Goal: Task Accomplishment & Management: Manage account settings

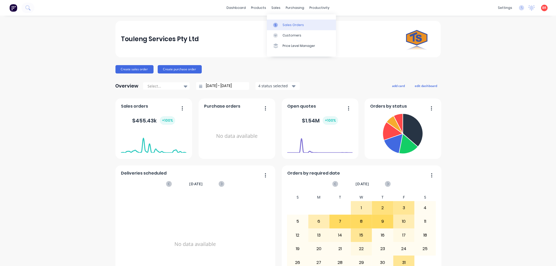
click at [286, 24] on div "Sales Orders" at bounding box center [292, 25] width 21 height 5
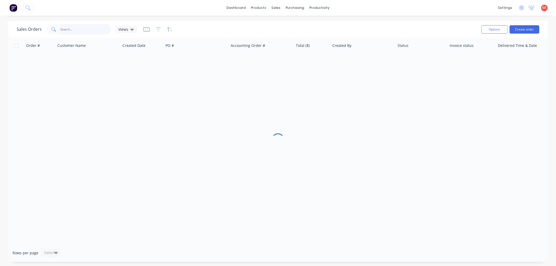
click at [77, 30] on input "text" at bounding box center [85, 29] width 51 height 10
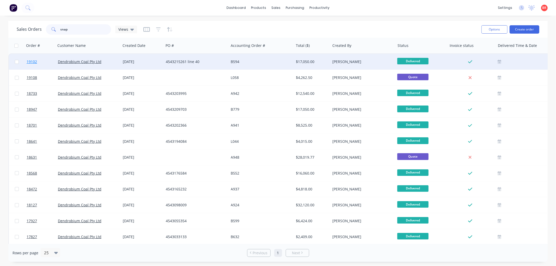
type input "snap"
click at [32, 60] on span "19102" at bounding box center [32, 61] width 10 height 5
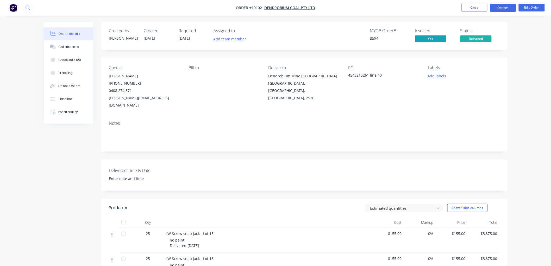
click at [501, 7] on button "Options" at bounding box center [503, 8] width 26 height 8
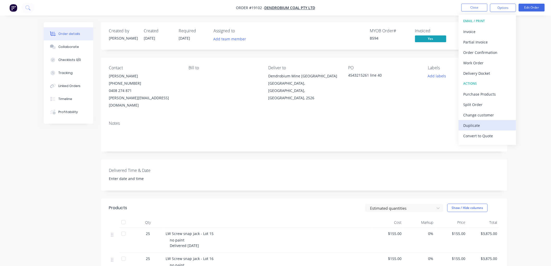
click at [473, 125] on div "Duplicate" at bounding box center [488, 126] width 48 height 8
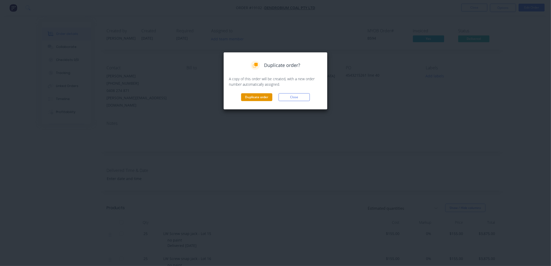
click at [249, 96] on button "Duplicate order" at bounding box center [256, 97] width 31 height 8
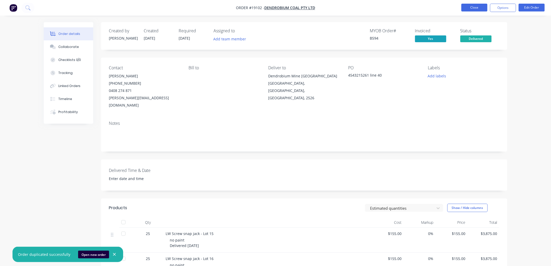
click at [472, 7] on button "Close" at bounding box center [475, 8] width 26 height 8
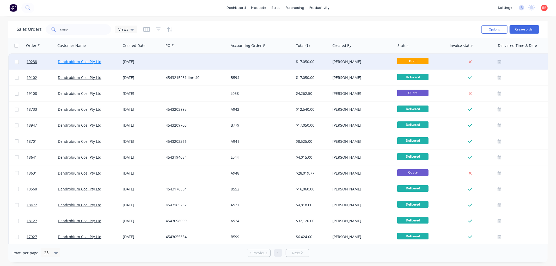
click at [81, 60] on link "Dendrobium Coal Pty Ltd" at bounding box center [80, 61] width 44 height 5
click at [32, 59] on span "19238" at bounding box center [32, 61] width 10 height 5
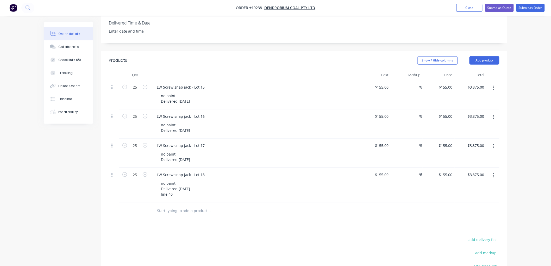
scroll to position [173, 0]
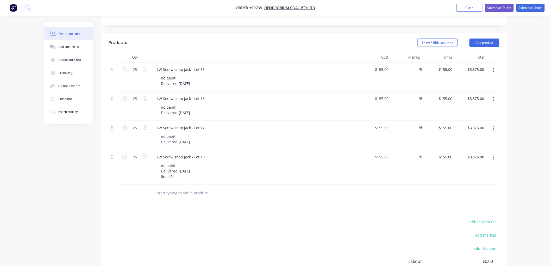
click at [493, 155] on icon "button" at bounding box center [493, 158] width 1 height 6
click at [463, 178] on div "Duplicate" at bounding box center [475, 182] width 40 height 8
click at [495, 188] on button "button" at bounding box center [493, 192] width 12 height 9
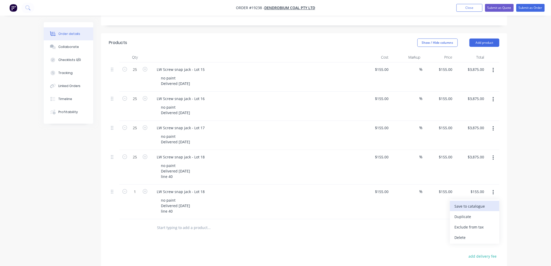
drag, startPoint x: 474, startPoint y: 209, endPoint x: 469, endPoint y: 199, distance: 11.2
click at [474, 213] on div "Duplicate" at bounding box center [475, 217] width 40 height 8
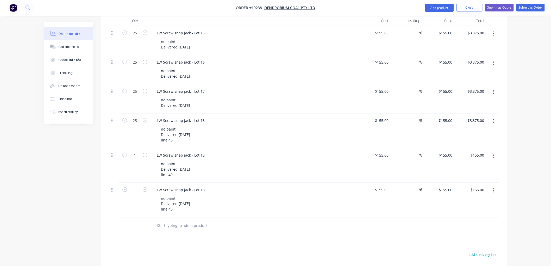
scroll to position [260, 0]
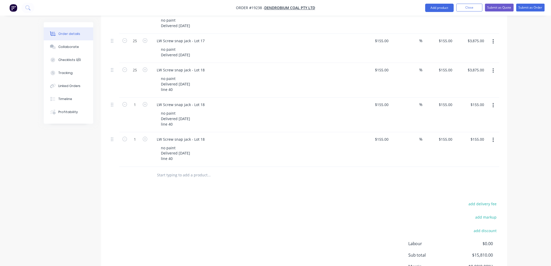
click at [493, 138] on icon "button" at bounding box center [493, 140] width 1 height 5
click at [468, 160] on div "Duplicate" at bounding box center [475, 164] width 40 height 8
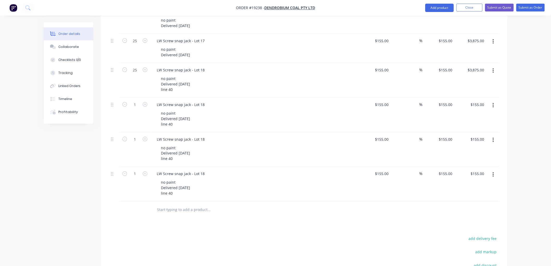
click at [492, 170] on button "button" at bounding box center [493, 174] width 12 height 9
click at [471, 195] on div "Duplicate" at bounding box center [475, 199] width 40 height 8
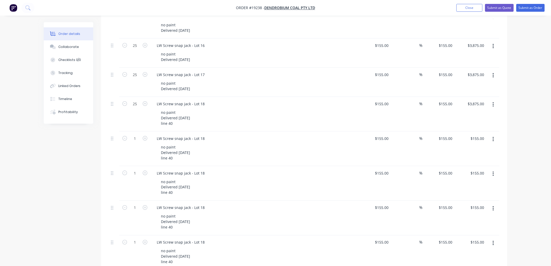
scroll to position [231, 0]
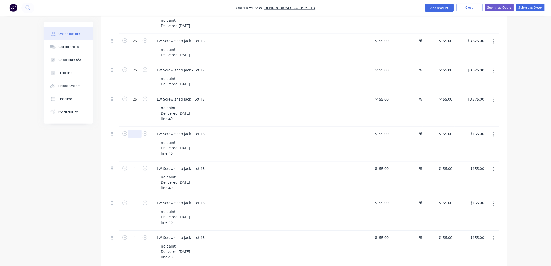
click at [132, 130] on input "1" at bounding box center [135, 134] width 14 height 8
type input "25"
type input "$3,875.00"
click at [138, 165] on input "1" at bounding box center [135, 169] width 14 height 8
type input "25"
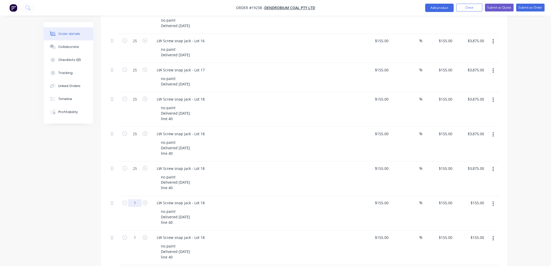
type input "$3,875.00"
click at [137, 199] on input "1" at bounding box center [135, 203] width 14 height 8
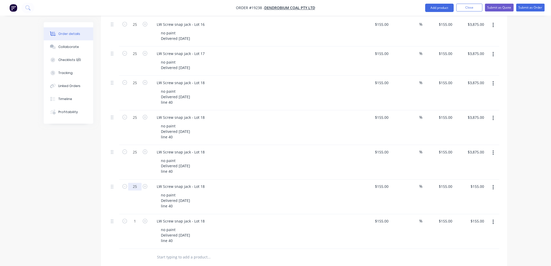
scroll to position [289, 0]
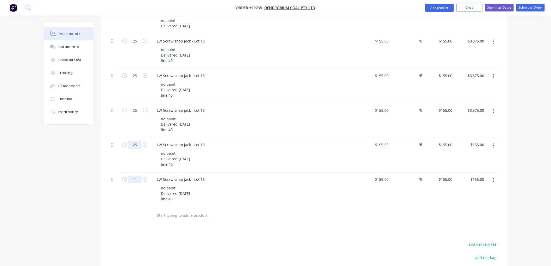
type input "25"
type input "$3,875.00"
click at [137, 176] on input "1" at bounding box center [135, 180] width 14 height 8
type input "25"
click at [89, 183] on div "Created by [PERSON_NAME] Created [DATE] Required [DATE] Assigned to Add team me…" at bounding box center [276, 45] width 464 height 624
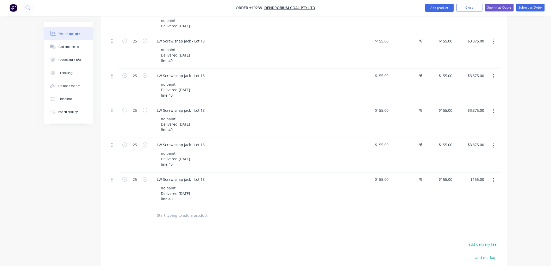
type input "$3,875.00"
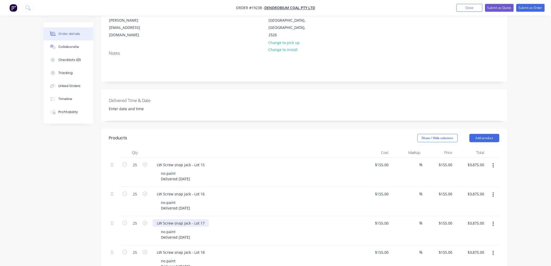
scroll to position [142, 0]
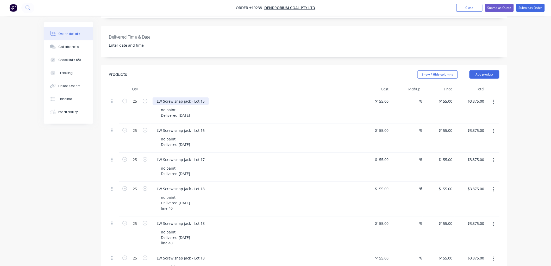
click at [202, 97] on div "LW Screw snap jack - Lot 15" at bounding box center [181, 101] width 56 height 8
click at [203, 127] on div "LW Screw snap jack - Lot 16" at bounding box center [181, 131] width 56 height 8
click at [204, 127] on div "LW Screw snap jack - Lot 16" at bounding box center [181, 131] width 56 height 8
click at [203, 156] on div "LW Screw snap jack - Lot 17" at bounding box center [181, 160] width 56 height 8
click at [205, 156] on div "LW Screw snap jack - Lot 17" at bounding box center [181, 160] width 56 height 8
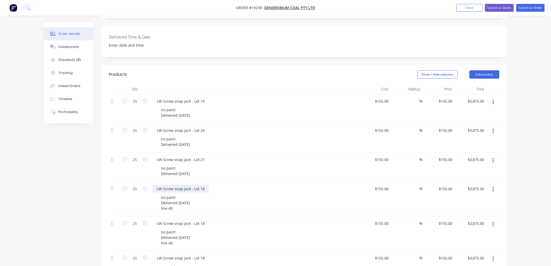
click at [203, 185] on div "LW Screw snap jack - Lot 18" at bounding box center [181, 189] width 56 height 8
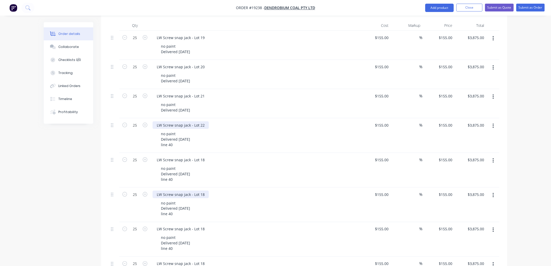
scroll to position [228, 0]
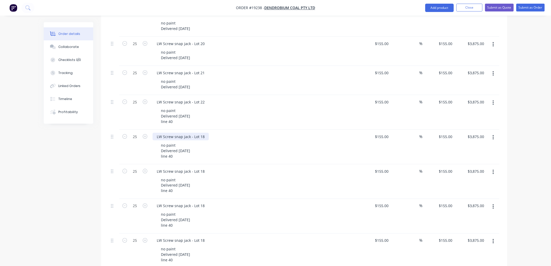
click at [204, 133] on div "LW Screw snap jack - Lot 18" at bounding box center [181, 137] width 56 height 8
click at [204, 167] on div "LW Screw snap jack - Lot 18" at bounding box center [181, 171] width 56 height 8
click at [203, 167] on div "LW Screw snap jack - Lot 18" at bounding box center [181, 171] width 56 height 8
click at [203, 202] on div "LW Screw snap jack - Lot 18" at bounding box center [181, 206] width 56 height 8
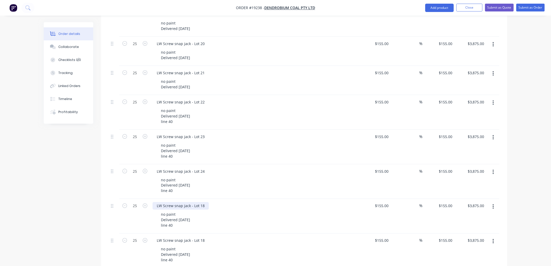
click at [203, 202] on div "LW Screw snap jack - Lot 18" at bounding box center [181, 206] width 56 height 8
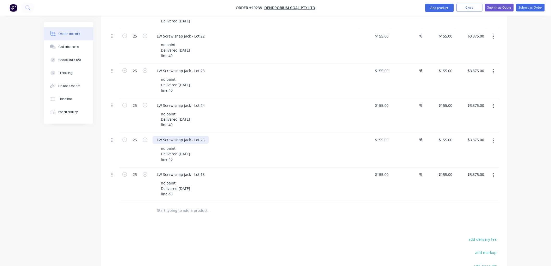
scroll to position [315, 0]
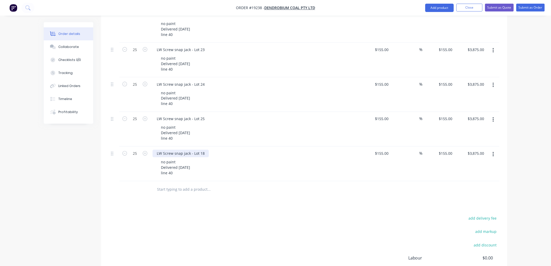
click at [204, 150] on div "LW Screw snap jack - Lot 18" at bounding box center [181, 154] width 56 height 8
drag, startPoint x: 176, startPoint y: 166, endPoint x: 156, endPoint y: 162, distance: 19.9
click at [156, 162] on div "LW Screw snap jack - Lot 26 no paint Delivered [DATE] line 40" at bounding box center [255, 164] width 208 height 35
click at [178, 166] on div "no paint Delivered [DATE] line 40" at bounding box center [176, 167] width 38 height 18
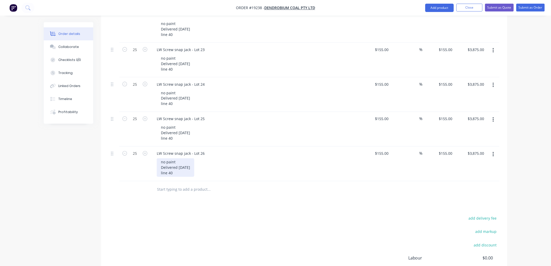
drag, startPoint x: 175, startPoint y: 165, endPoint x: 158, endPoint y: 160, distance: 17.9
click at [158, 160] on div "no paint Delivered [DATE] line 40" at bounding box center [176, 167] width 38 height 18
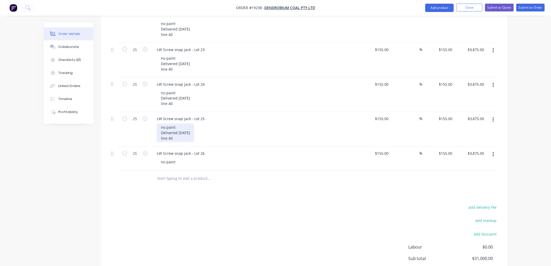
drag, startPoint x: 174, startPoint y: 131, endPoint x: 167, endPoint y: 129, distance: 6.6
click at [167, 129] on div "no paint Delivered [DATE] line 40" at bounding box center [176, 133] width 38 height 18
click at [174, 129] on div "no paint Delivered [DATE] line 40" at bounding box center [176, 133] width 38 height 18
drag, startPoint x: 175, startPoint y: 129, endPoint x: 161, endPoint y: 126, distance: 14.4
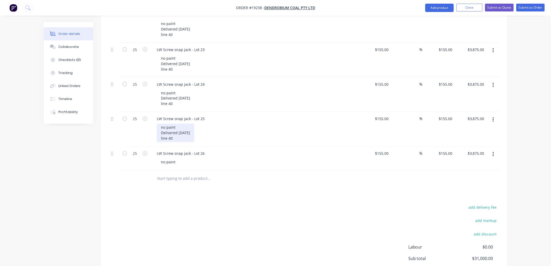
click at [161, 126] on div "no paint Delivered [DATE] line 40" at bounding box center [176, 133] width 38 height 18
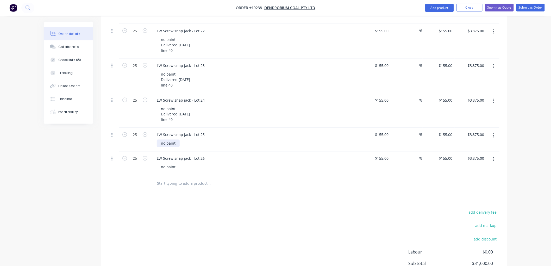
scroll to position [287, 0]
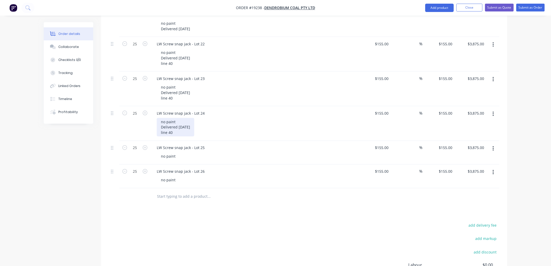
click at [175, 126] on div "no paint Delivered [DATE] line 40" at bounding box center [176, 127] width 38 height 18
drag, startPoint x: 175, startPoint y: 125, endPoint x: 161, endPoint y: 120, distance: 15.0
click at [161, 120] on div "no paint Delivered [DATE] line 40" at bounding box center [176, 127] width 38 height 18
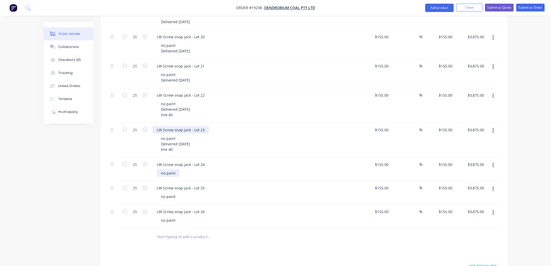
scroll to position [228, 0]
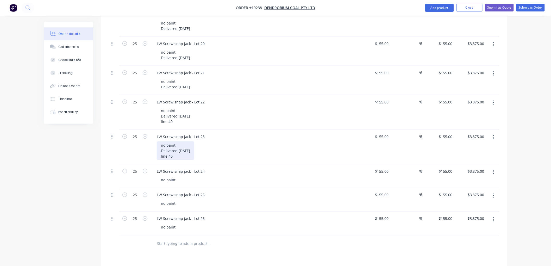
click at [175, 152] on div "no paint Delivered [DATE] line 40" at bounding box center [176, 150] width 38 height 18
drag, startPoint x: 173, startPoint y: 149, endPoint x: 161, endPoint y: 143, distance: 13.9
click at [161, 143] on div "no paint Delivered [DATE] line 40" at bounding box center [176, 150] width 38 height 18
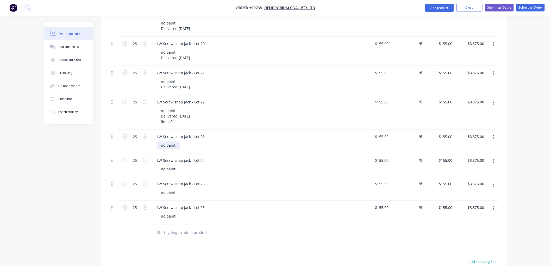
scroll to position [200, 0]
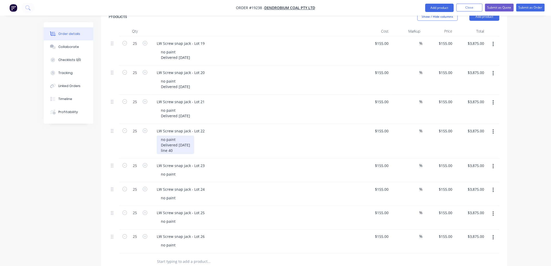
click at [176, 142] on div "no paint Delivered [DATE] line 40" at bounding box center [176, 145] width 38 height 18
drag, startPoint x: 176, startPoint y: 142, endPoint x: 158, endPoint y: 139, distance: 18.1
click at [158, 139] on div "no paint Delivered [DATE] line 40" at bounding box center [176, 145] width 38 height 18
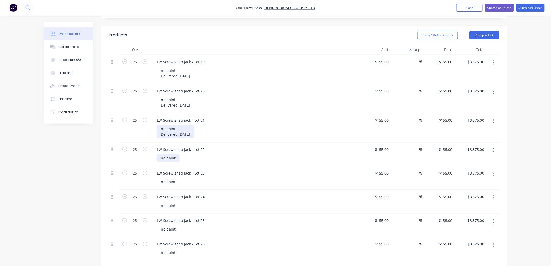
scroll to position [171, 0]
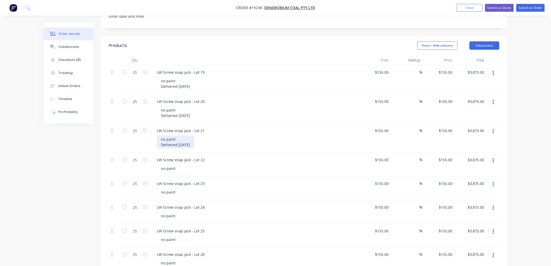
drag, startPoint x: 198, startPoint y: 136, endPoint x: 162, endPoint y: 136, distance: 36.2
click at [162, 136] on div "no paint Delivered [DATE]" at bounding box center [176, 141] width 38 height 13
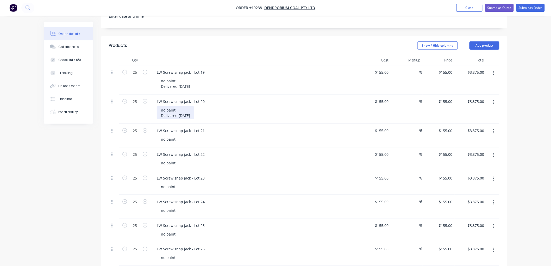
drag, startPoint x: 197, startPoint y: 106, endPoint x: 160, endPoint y: 109, distance: 37.4
click at [160, 109] on div "no paint Delivered [DATE]" at bounding box center [176, 112] width 38 height 13
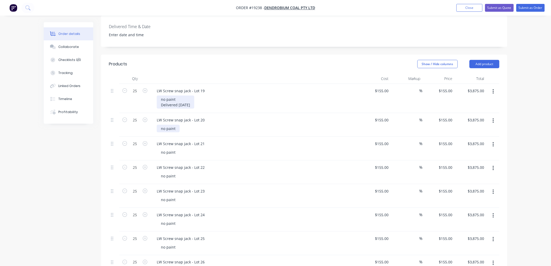
scroll to position [142, 0]
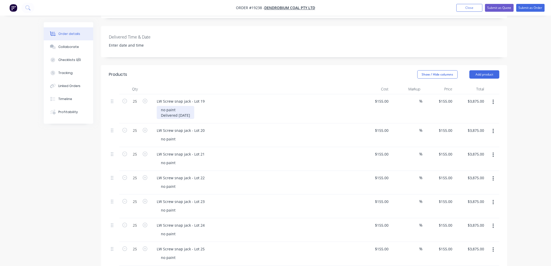
drag, startPoint x: 196, startPoint y: 106, endPoint x: 160, endPoint y: 106, distance: 36.2
click at [160, 106] on div "no paint Delivered [DATE]" at bounding box center [176, 112] width 38 height 13
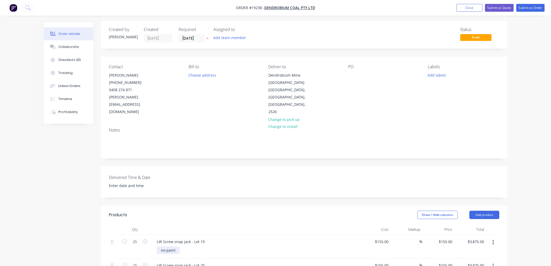
scroll to position [0, 0]
click at [500, 10] on button "Submit as Quote" at bounding box center [499, 8] width 29 height 8
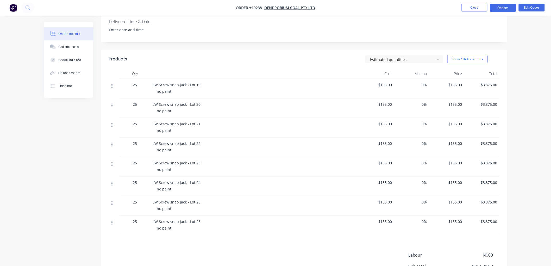
scroll to position [146, 0]
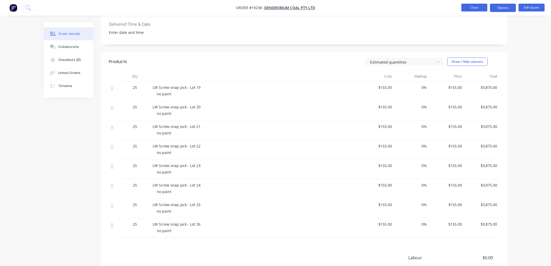
click at [470, 9] on button "Close" at bounding box center [475, 8] width 26 height 8
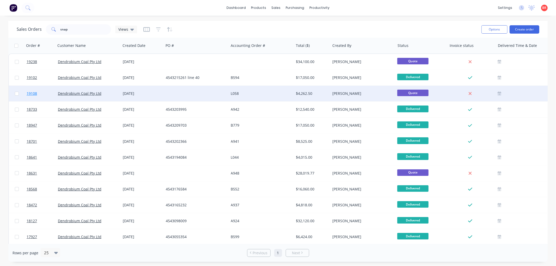
click at [33, 92] on span "19108" at bounding box center [32, 93] width 10 height 5
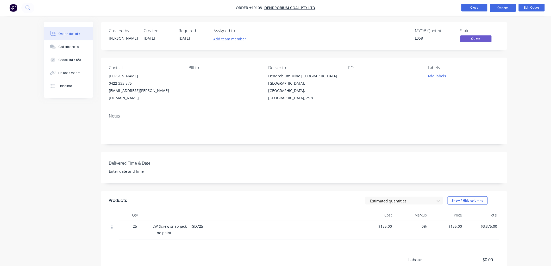
click at [471, 6] on button "Close" at bounding box center [475, 8] width 26 height 8
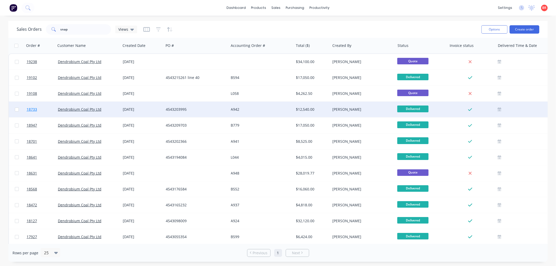
click at [33, 108] on span "18733" at bounding box center [32, 109] width 10 height 5
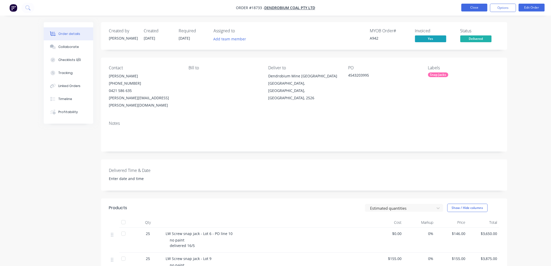
click at [476, 8] on button "Close" at bounding box center [475, 8] width 26 height 8
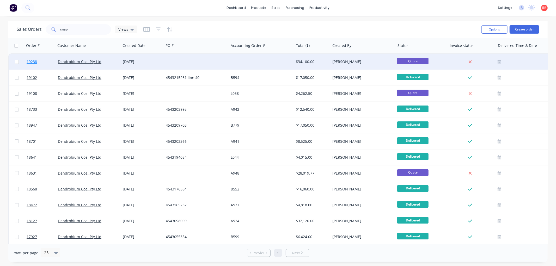
click at [31, 60] on span "19238" at bounding box center [32, 61] width 10 height 5
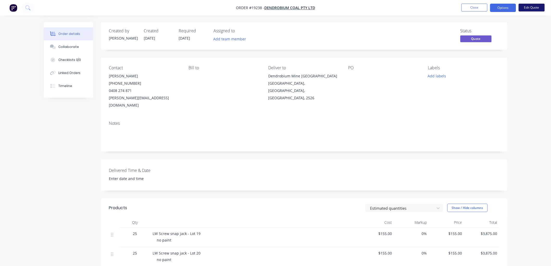
click at [531, 7] on button "Edit Quote" at bounding box center [532, 8] width 26 height 8
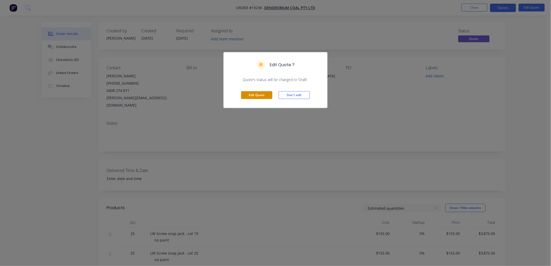
click at [249, 95] on button "Edit Quote" at bounding box center [256, 95] width 31 height 8
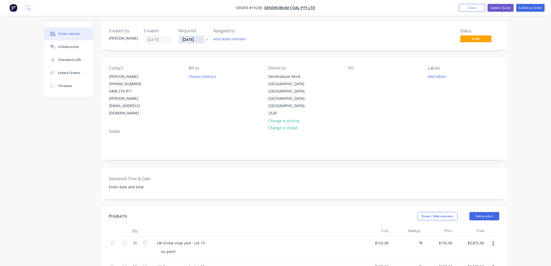
click at [188, 39] on input "[DATE]" at bounding box center [192, 40] width 26 height 8
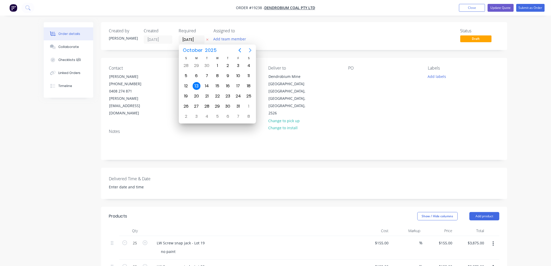
click at [250, 49] on icon "Next page" at bounding box center [250, 50] width 2 height 4
click at [187, 113] on div "30" at bounding box center [186, 117] width 8 height 8
type input "[DATE]"
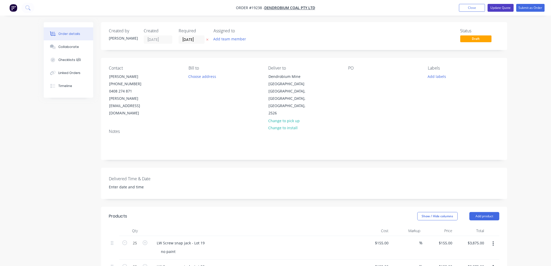
click at [504, 8] on button "Update Quote" at bounding box center [501, 8] width 26 height 8
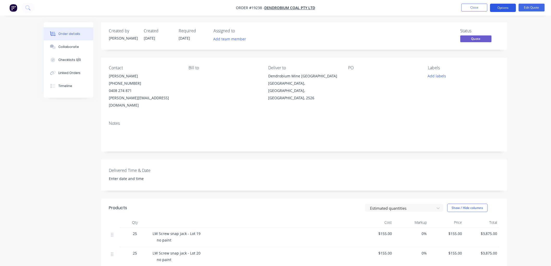
click at [498, 4] on button "Options" at bounding box center [503, 8] width 26 height 8
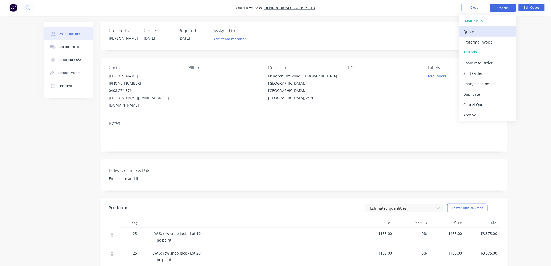
click at [469, 33] on div "Quote" at bounding box center [488, 32] width 48 height 8
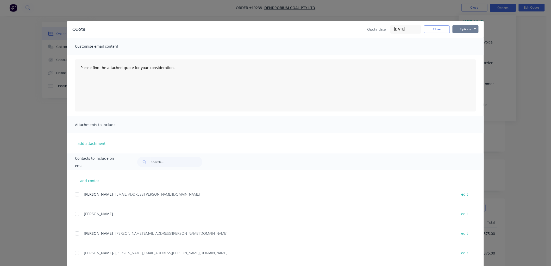
click at [460, 29] on button "Options" at bounding box center [466, 29] width 26 height 8
click at [462, 45] on button "Print" at bounding box center [469, 47] width 33 height 9
click at [429, 25] on button "Close" at bounding box center [437, 29] width 26 height 8
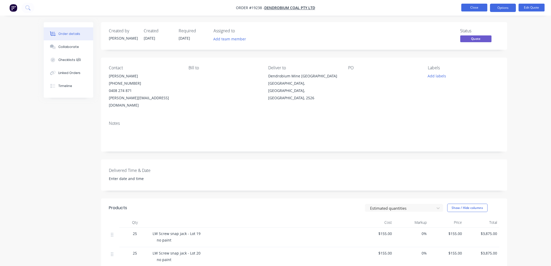
click at [472, 8] on button "Close" at bounding box center [475, 8] width 26 height 8
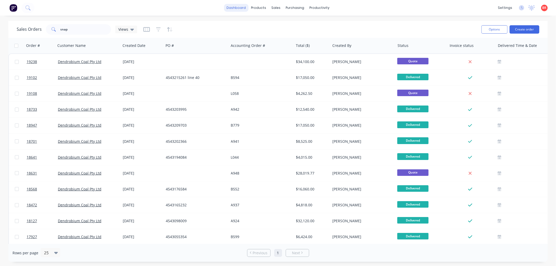
click at [245, 9] on link "dashboard" at bounding box center [236, 8] width 24 height 8
